Goal: Transaction & Acquisition: Purchase product/service

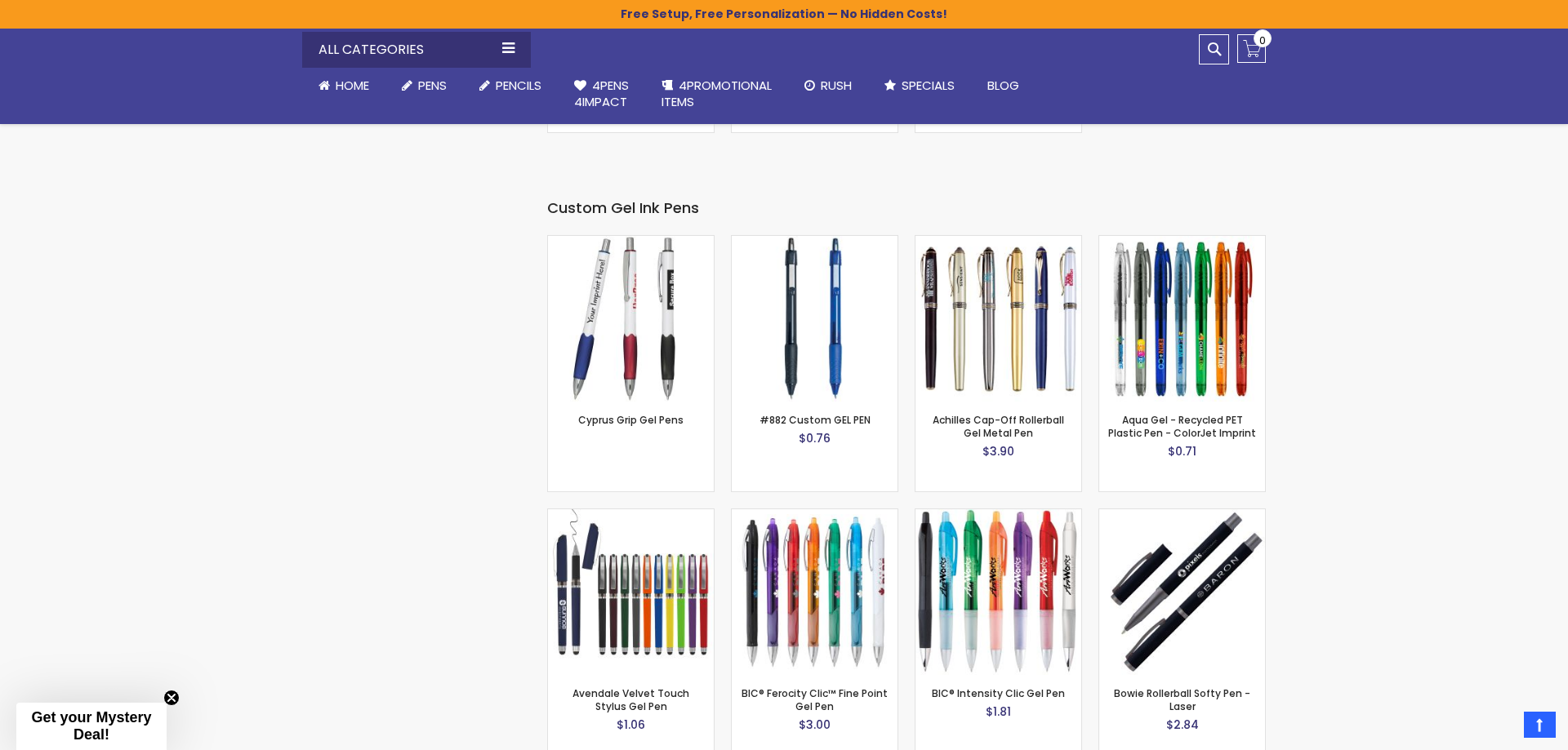
scroll to position [2559, 0]
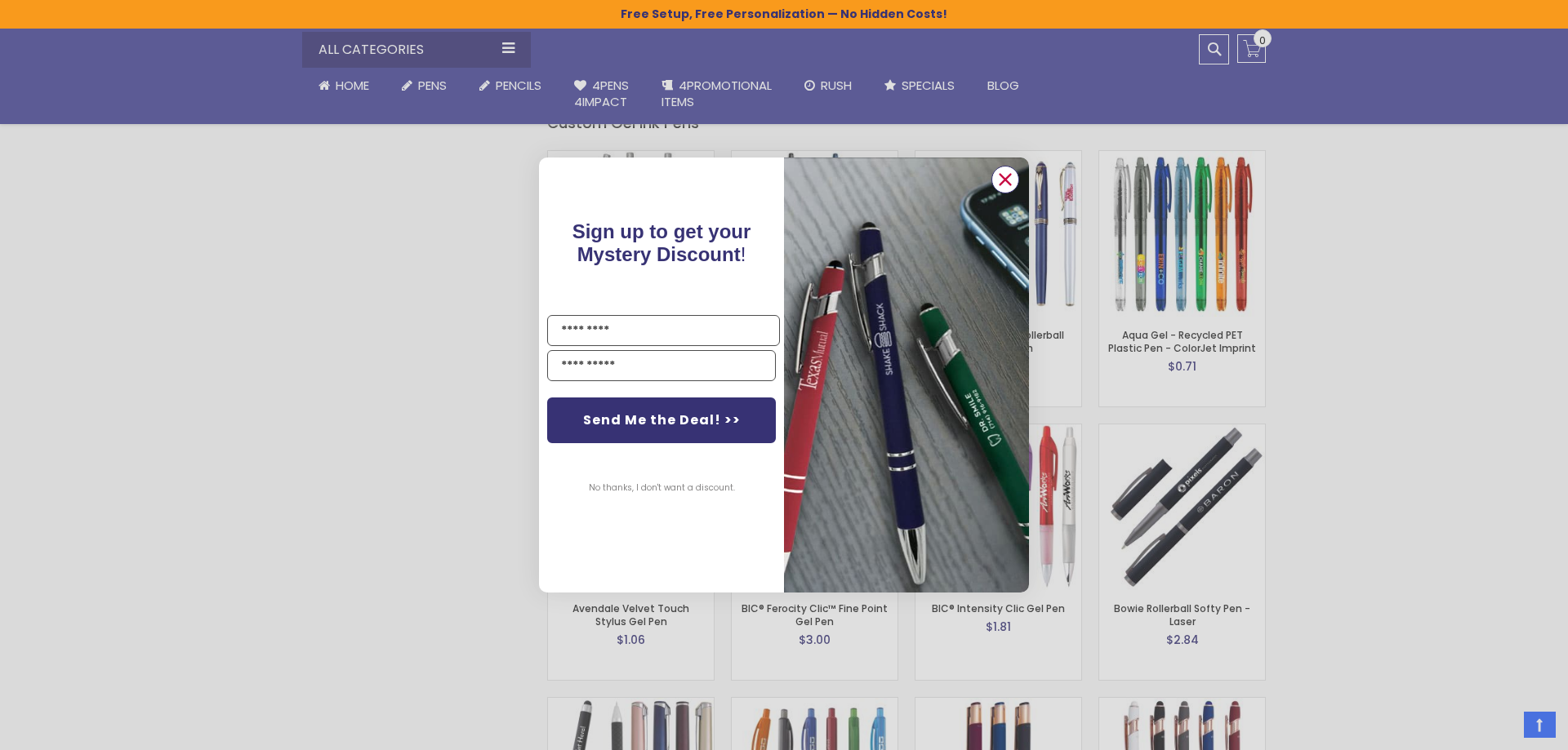
click at [995, 179] on circle "Close dialog" at bounding box center [1005, 179] width 24 height 24
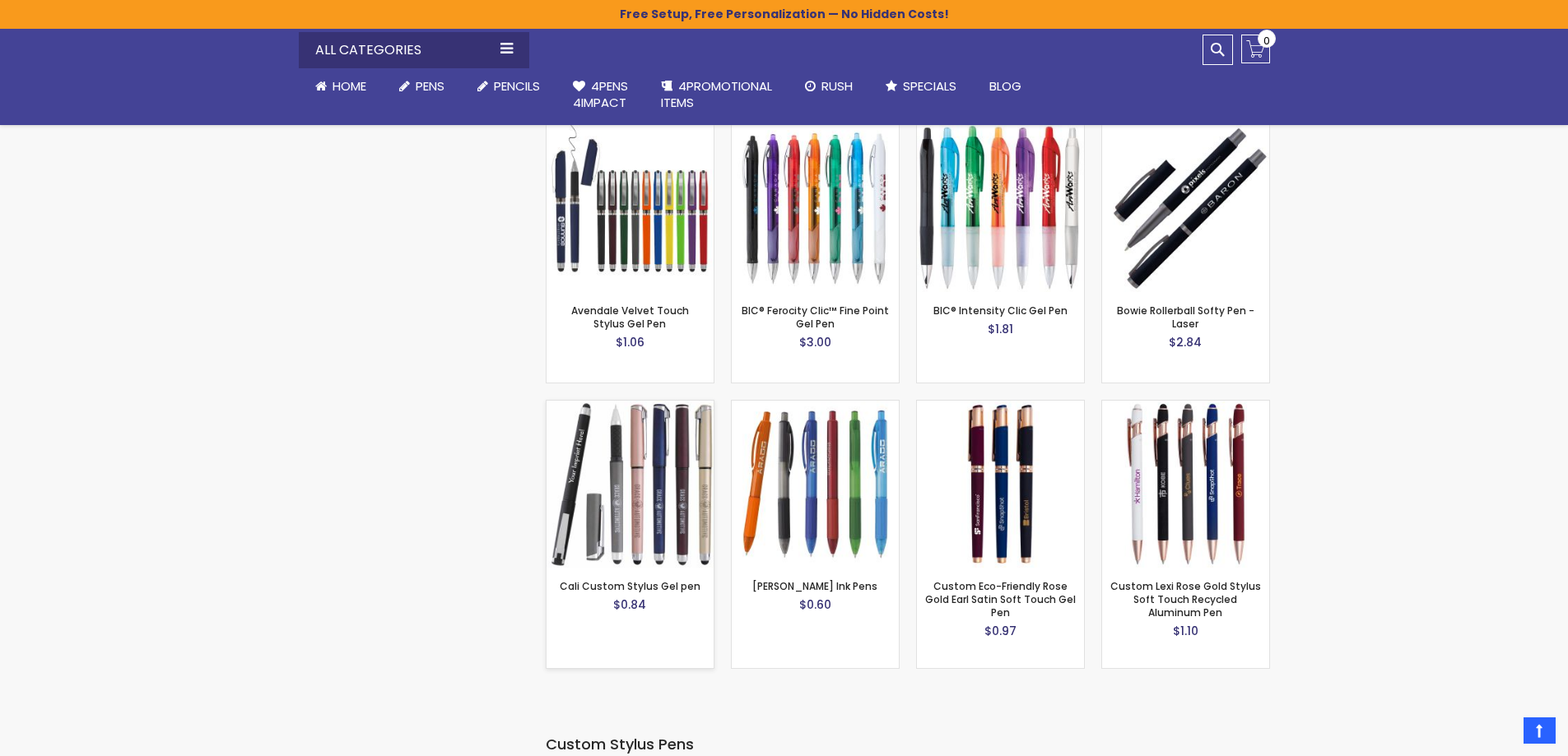
scroll to position [2991, 0]
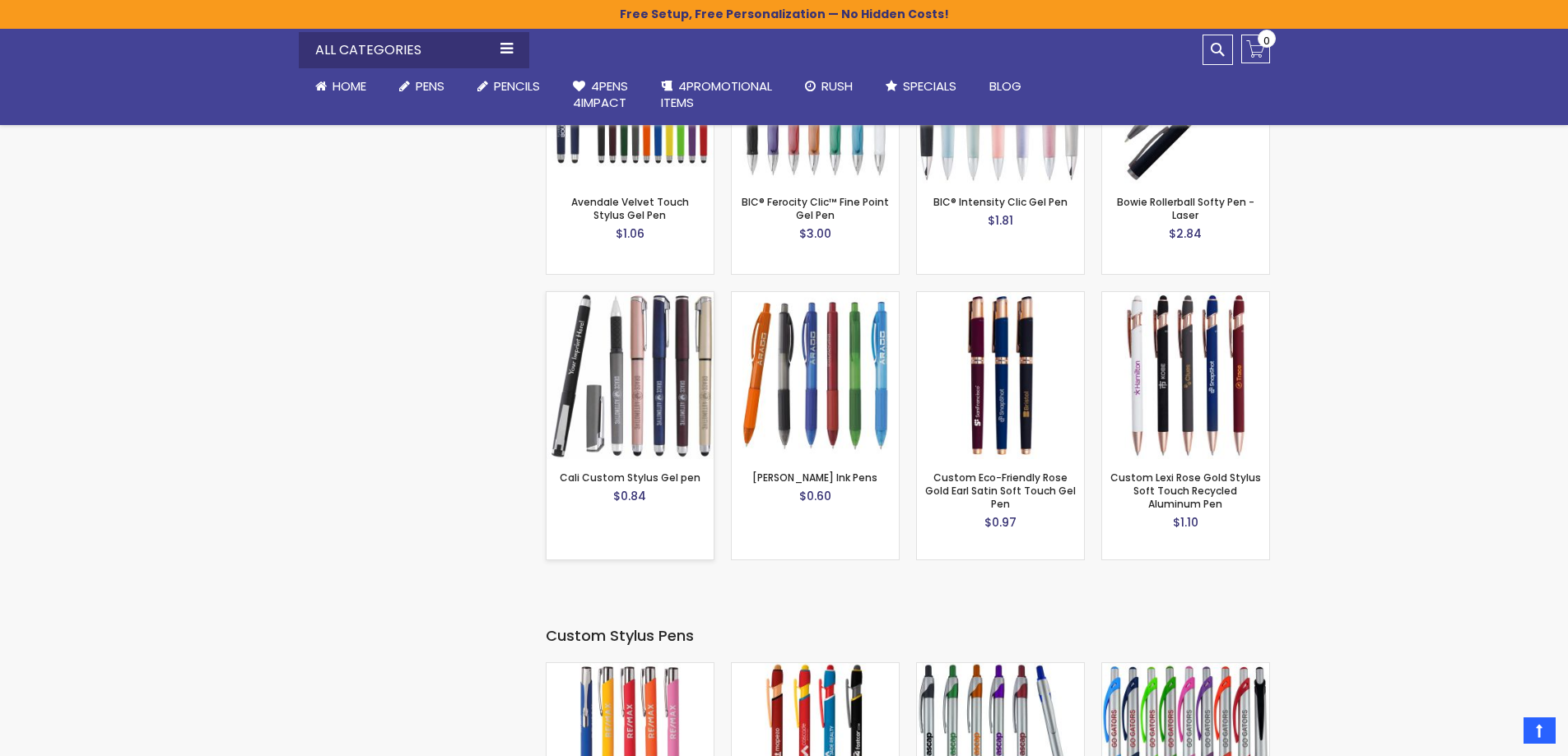
click at [636, 384] on img at bounding box center [630, 376] width 167 height 167
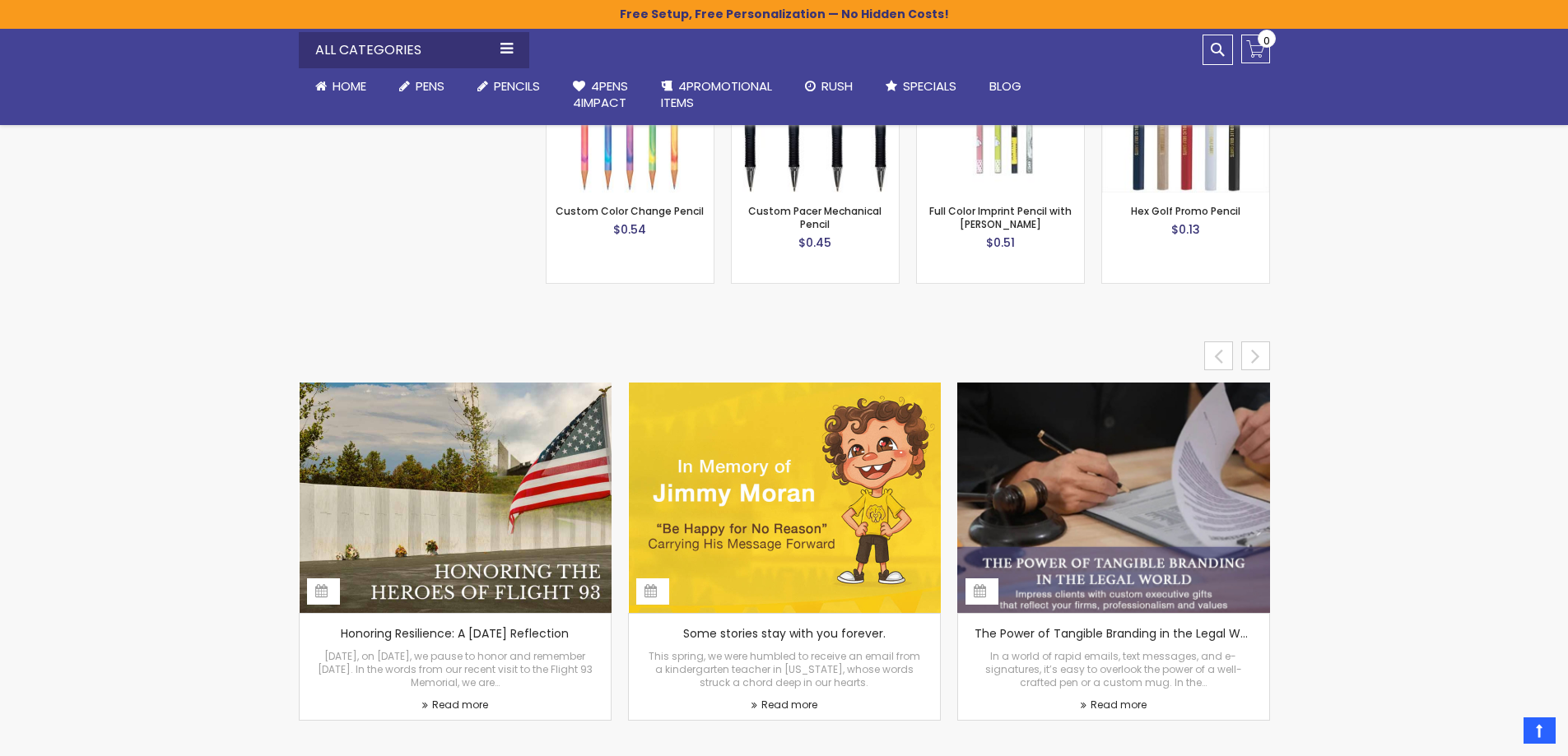
scroll to position [6941, 0]
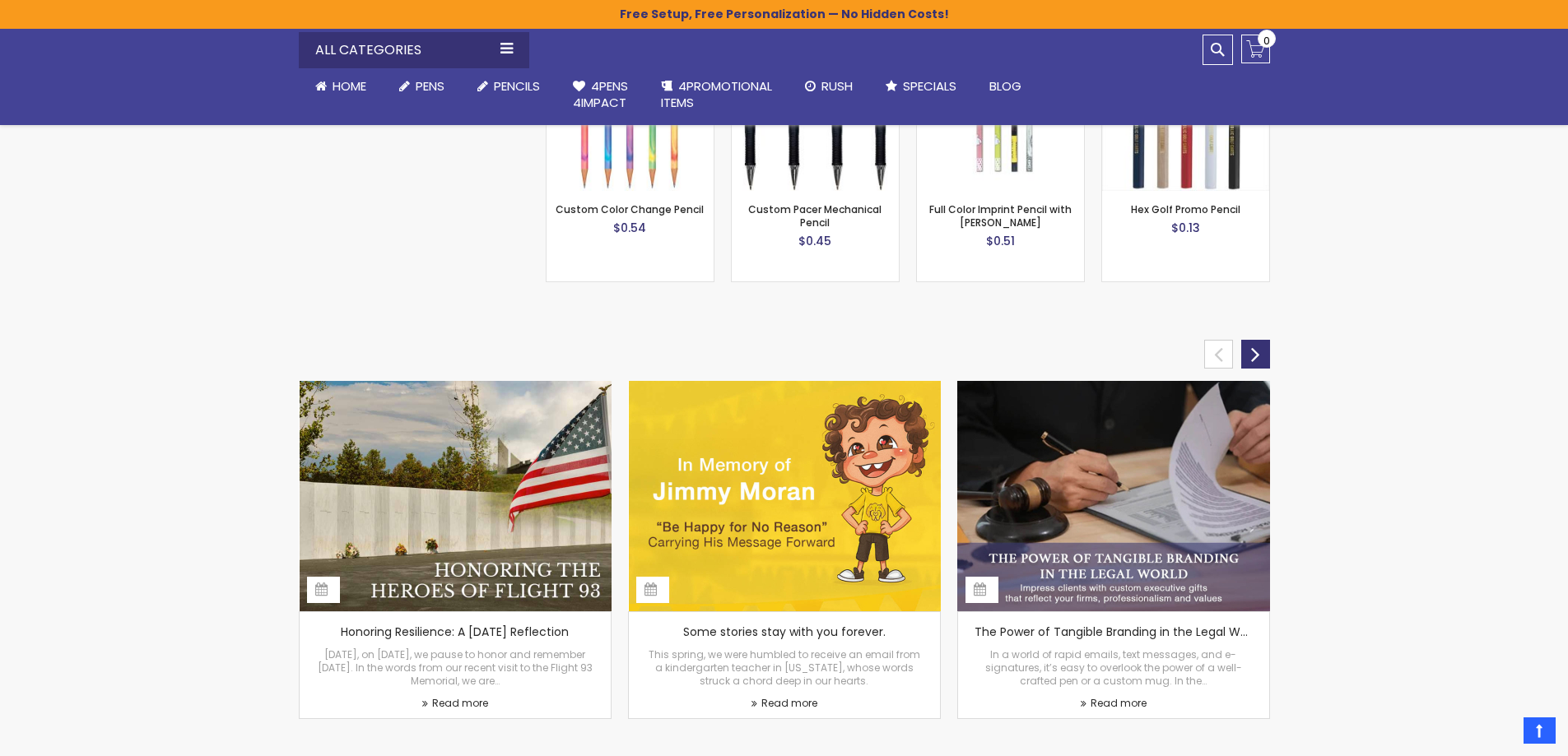
click at [1257, 340] on div "next" at bounding box center [1256, 354] width 29 height 29
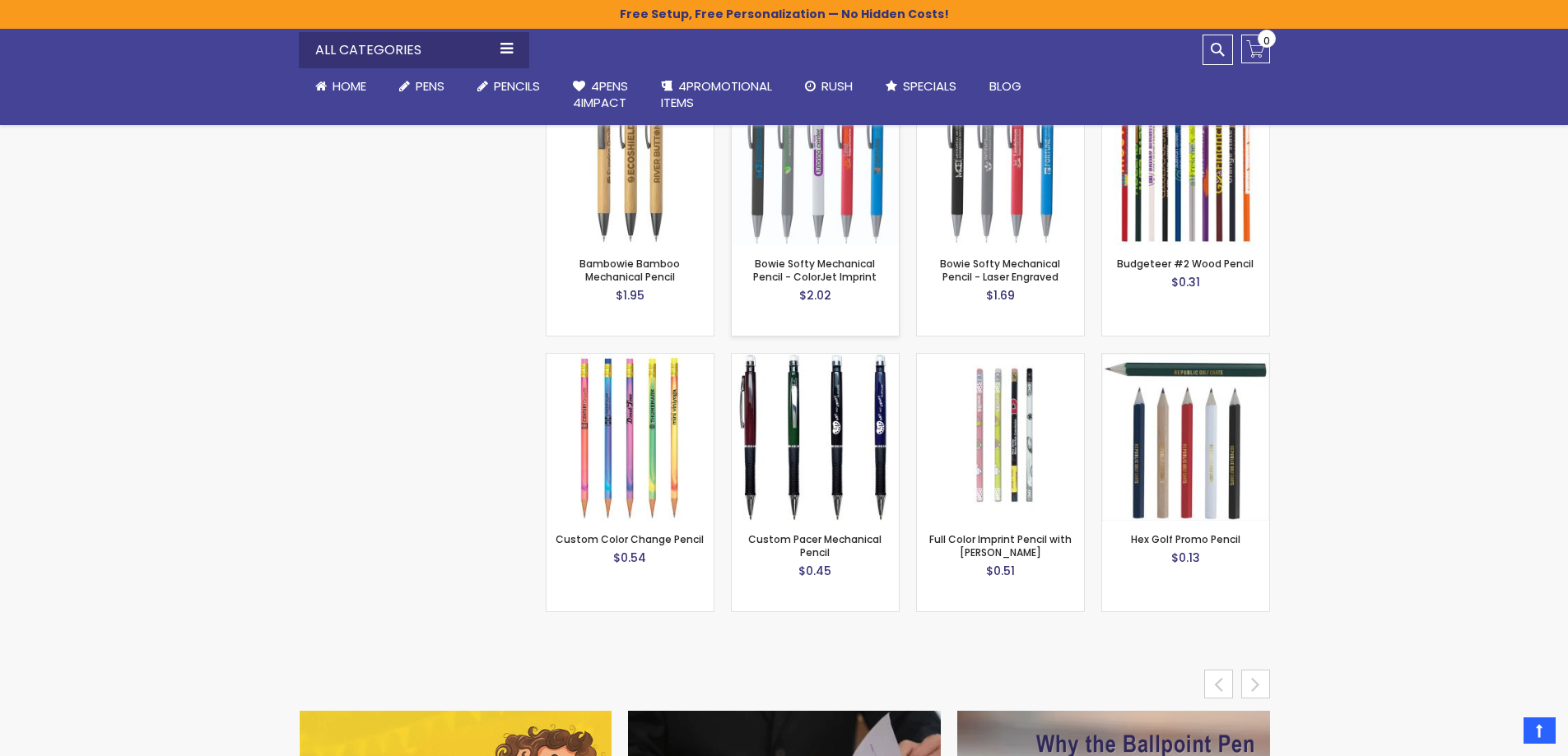
scroll to position [6612, 0]
click at [850, 408] on img at bounding box center [815, 437] width 167 height 167
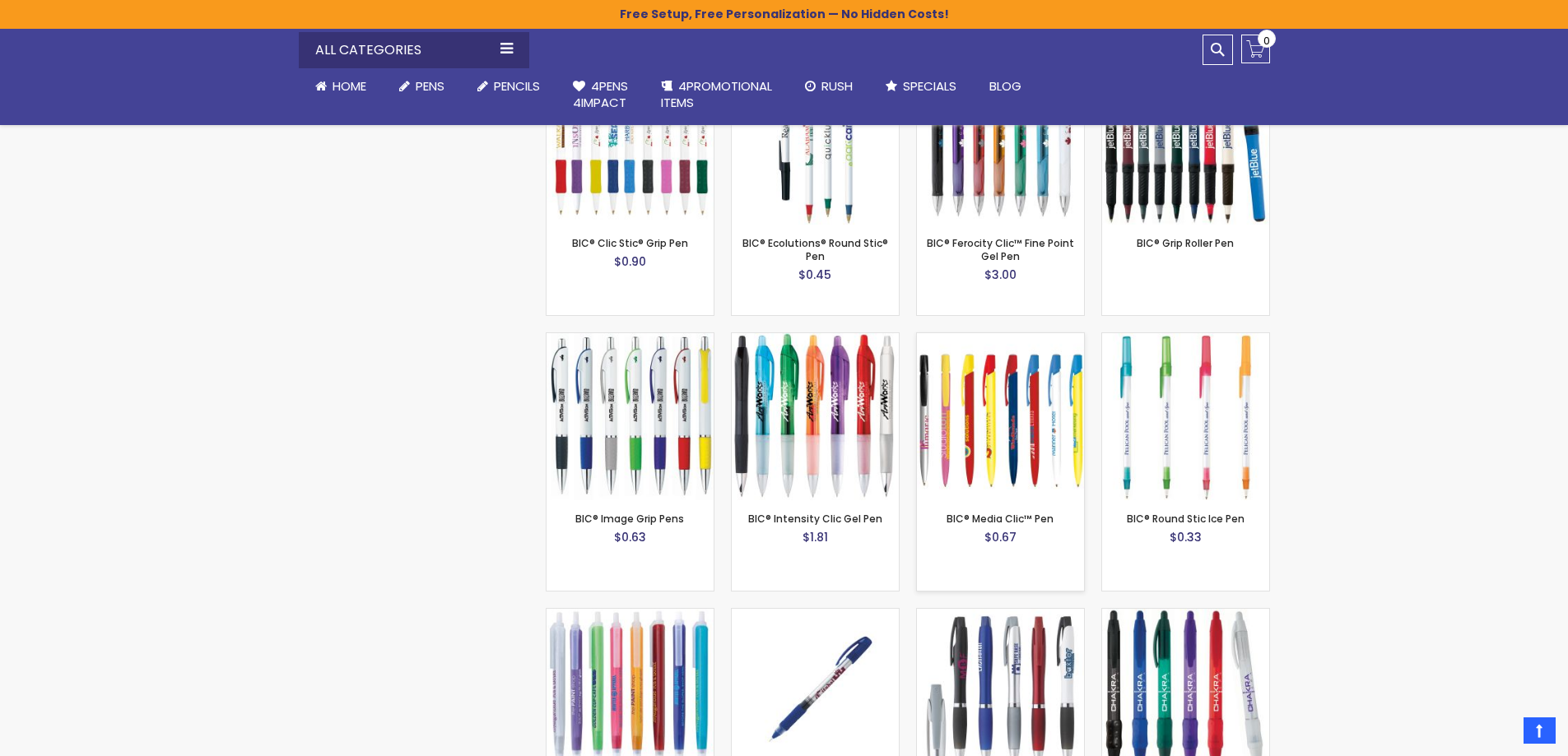
scroll to position [5707, 0]
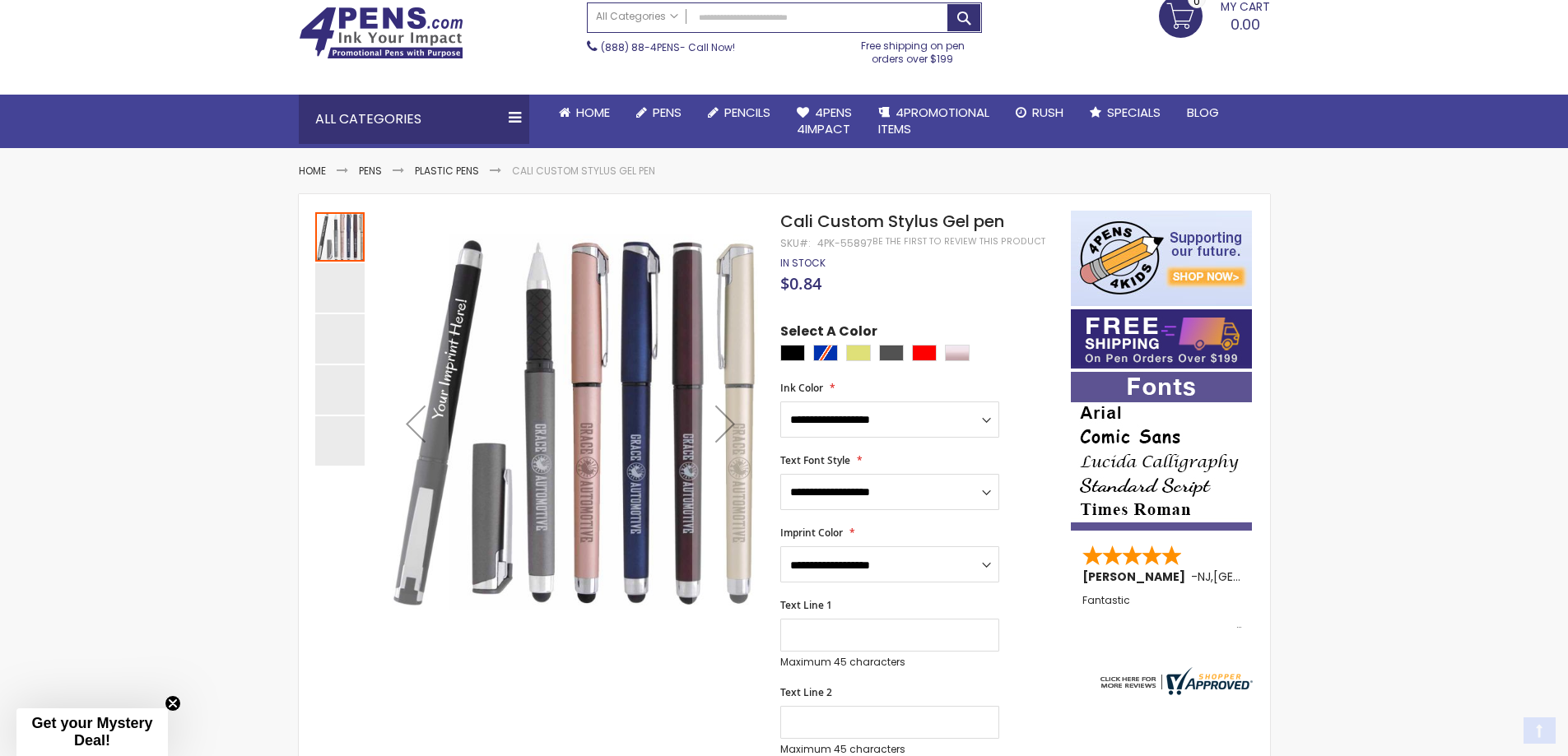
scroll to position [165, 0]
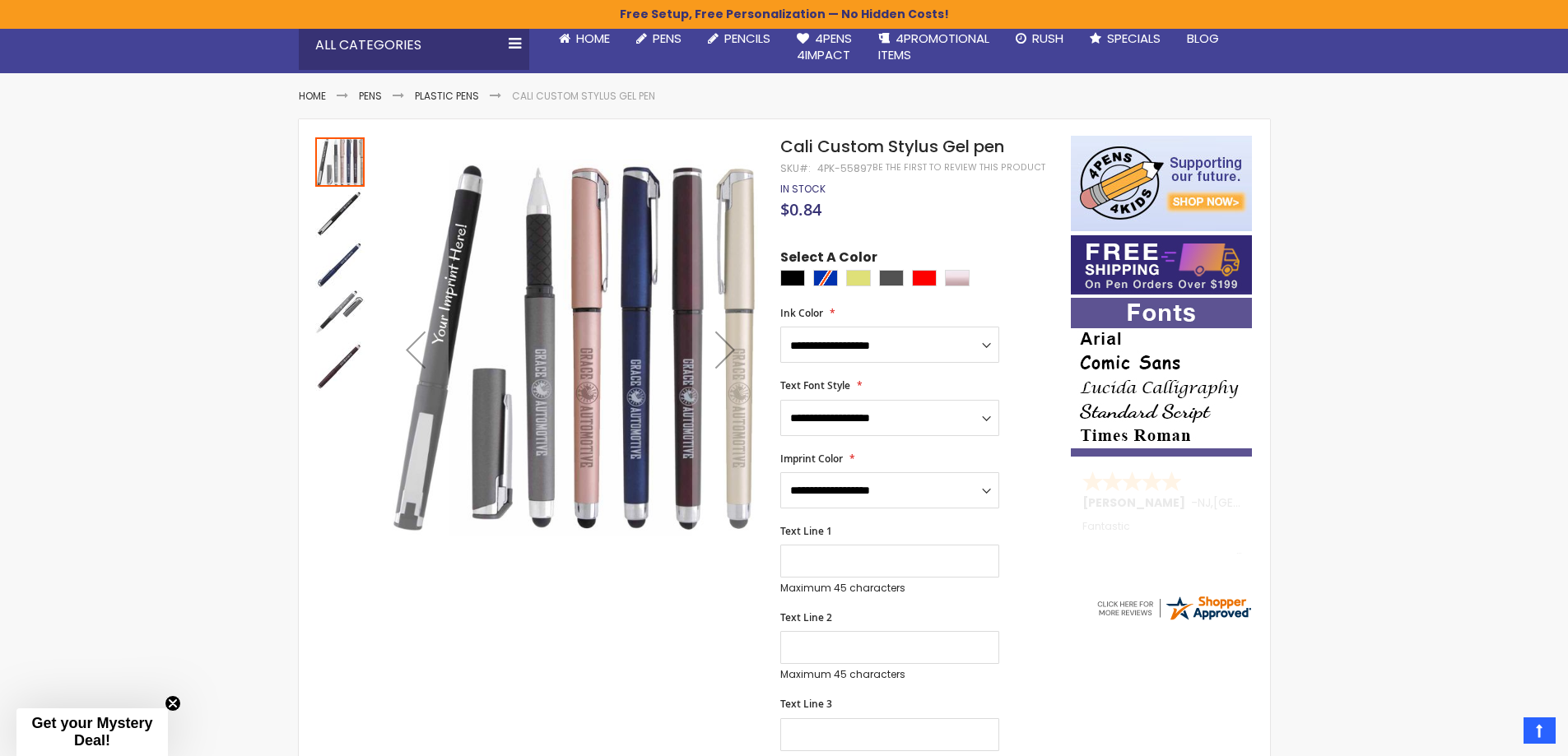
click at [348, 209] on img "Cali Custom Stylus Gel pen" at bounding box center [339, 213] width 50 height 50
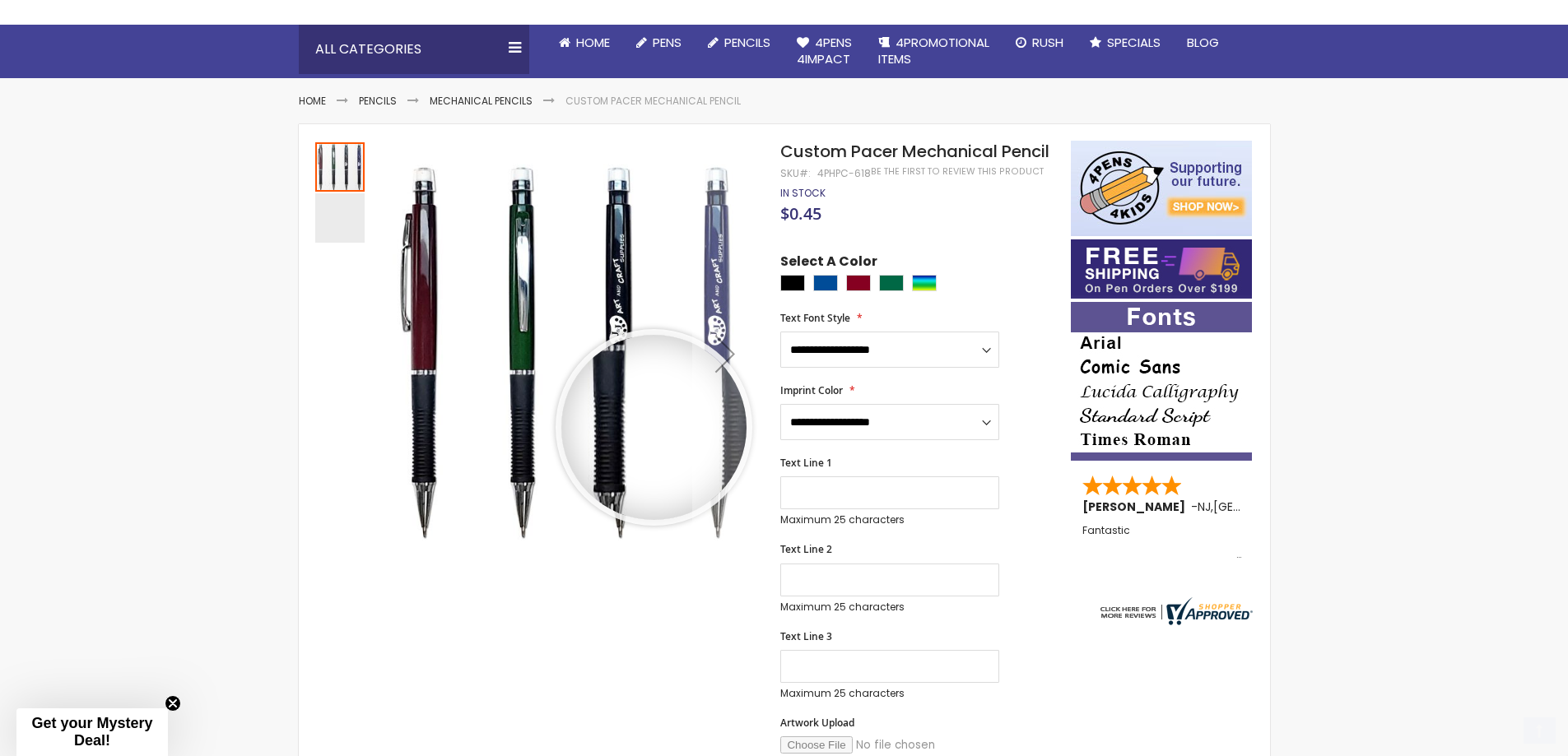
scroll to position [165, 0]
